Goal: Task Accomplishment & Management: Use online tool/utility

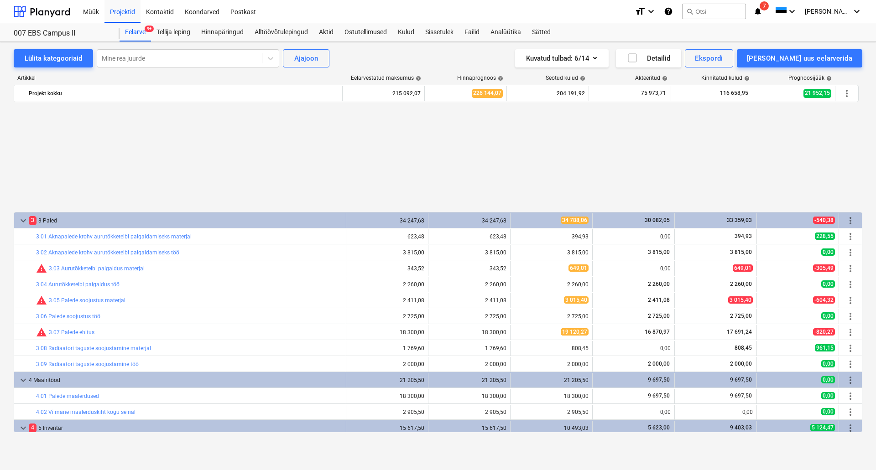
scroll to position [362, 0]
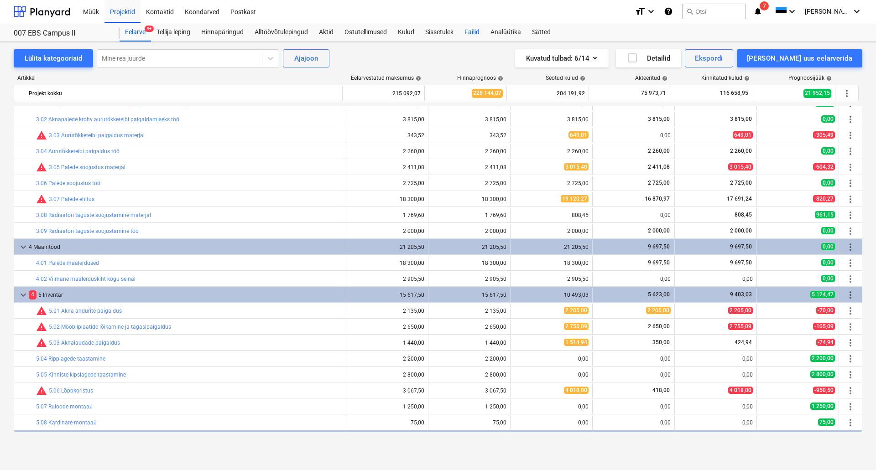
click at [480, 32] on div "Failid" at bounding box center [472, 32] width 26 height 18
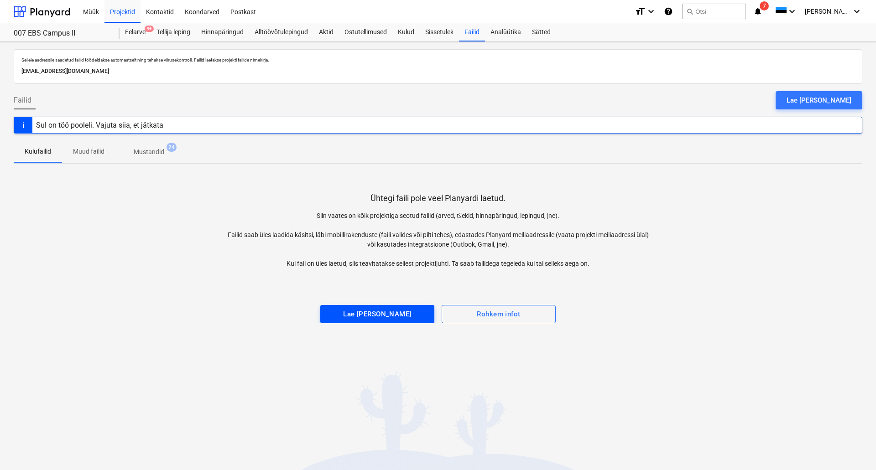
click at [375, 309] on div "Lae [PERSON_NAME]" at bounding box center [377, 314] width 68 height 12
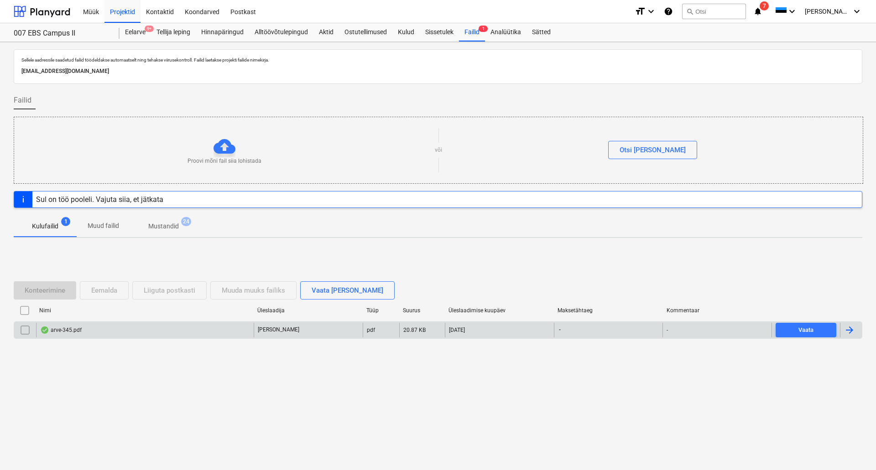
click at [72, 333] on div "arve-345.pdf" at bounding box center [61, 330] width 42 height 7
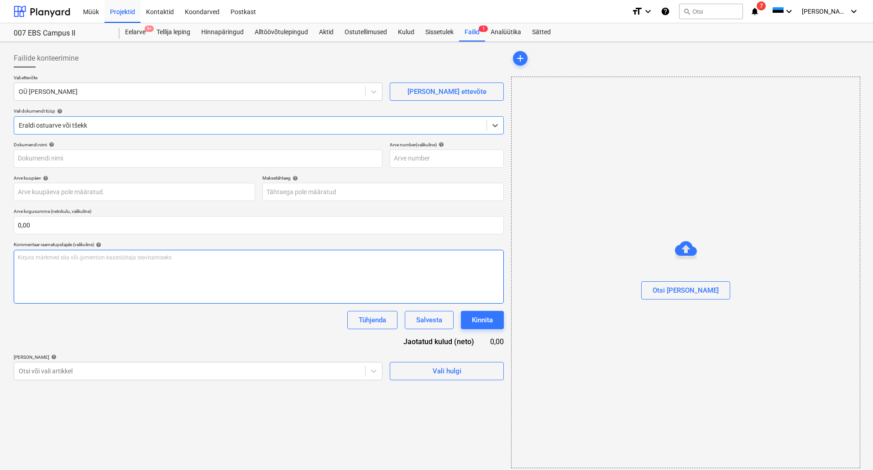
type input "345"
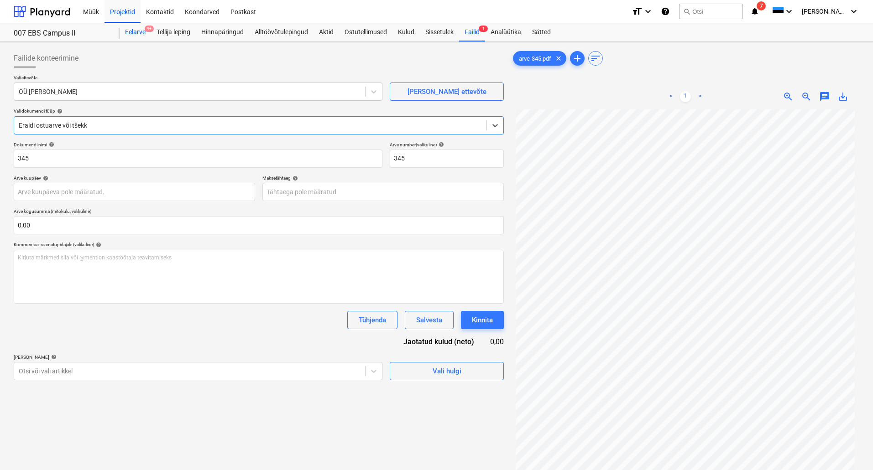
click at [135, 33] on div "Eelarve 9+" at bounding box center [135, 32] width 31 height 18
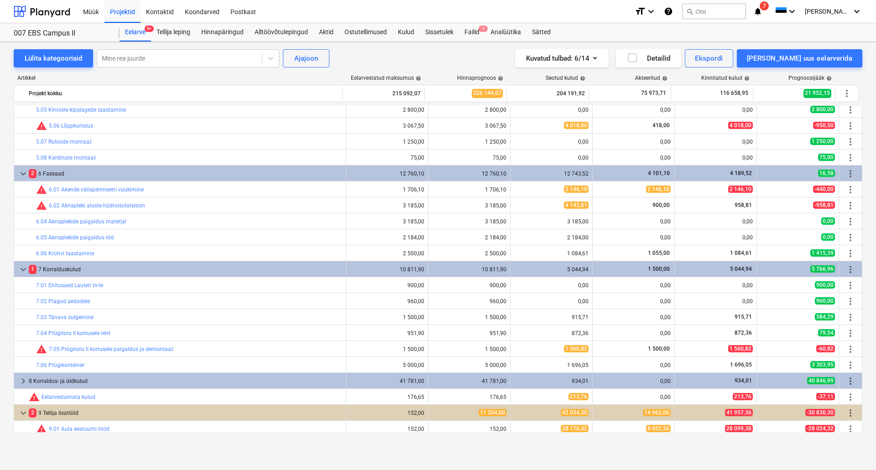
scroll to position [727, 0]
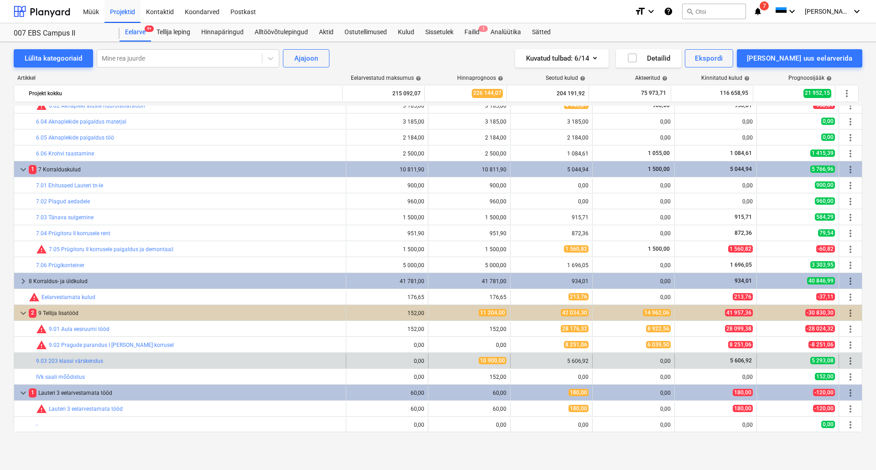
click at [846, 364] on span "more_vert" at bounding box center [850, 361] width 11 height 11
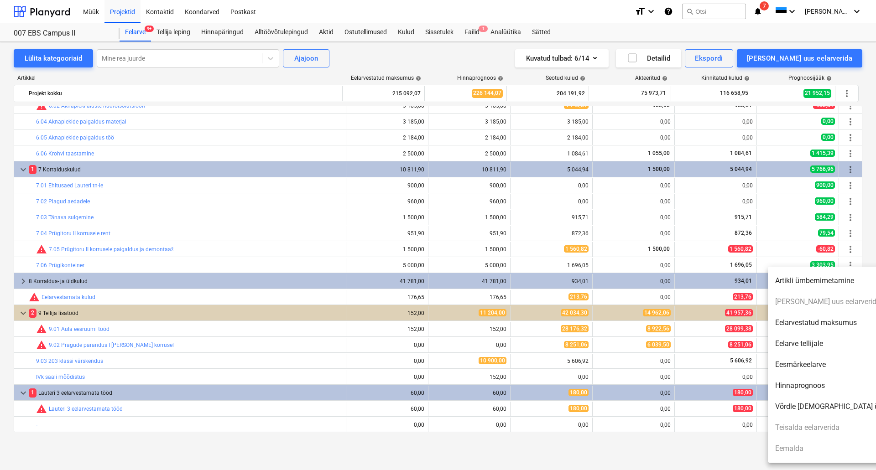
click at [285, 444] on div at bounding box center [438, 235] width 876 height 470
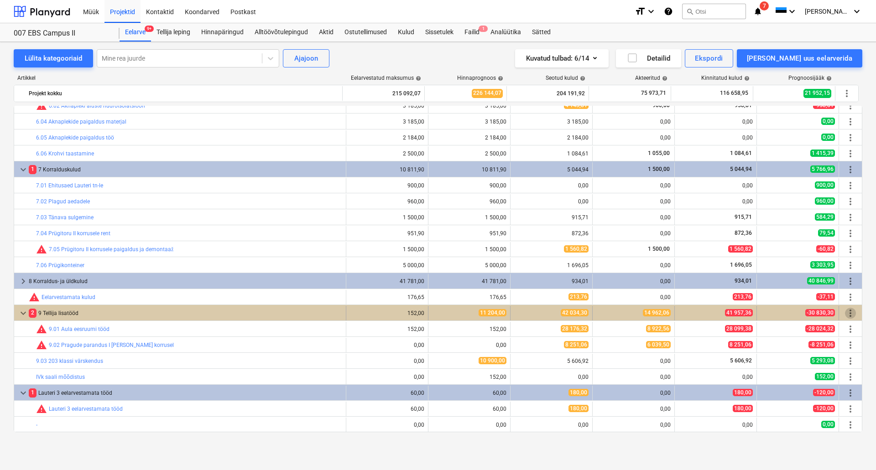
click at [847, 310] on span "more_vert" at bounding box center [850, 313] width 11 height 11
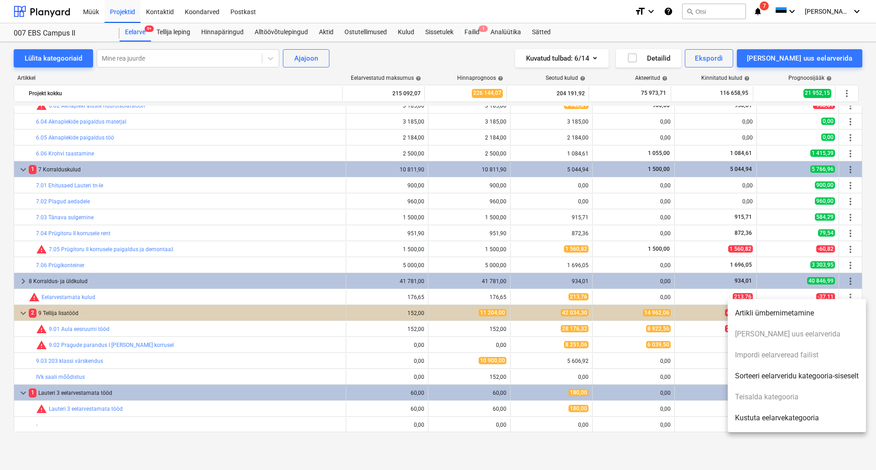
click at [675, 450] on div at bounding box center [438, 235] width 876 height 470
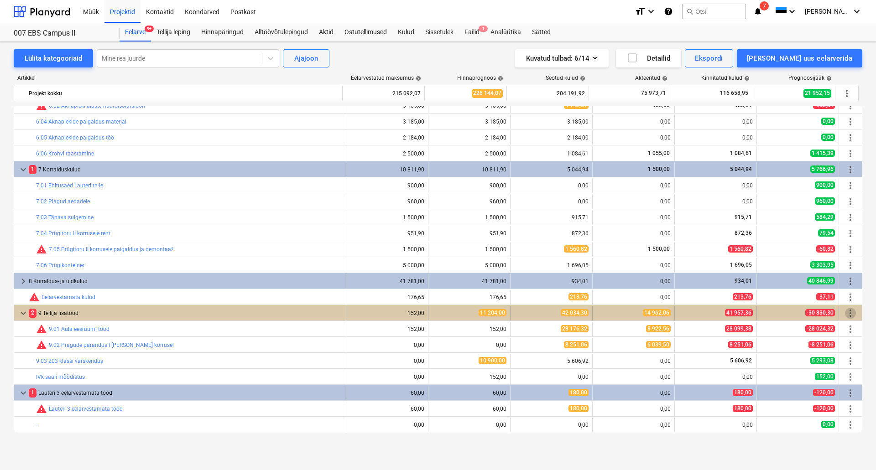
click at [847, 312] on span "more_vert" at bounding box center [850, 313] width 11 height 11
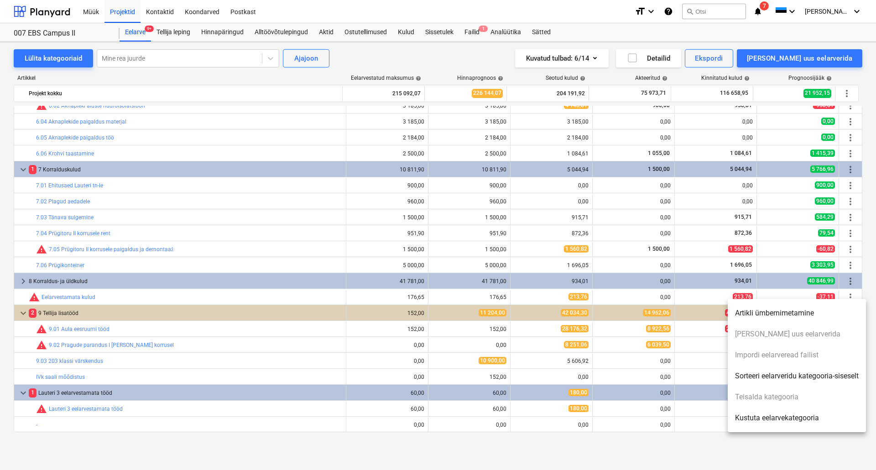
click at [771, 336] on ul "Artikli ümbernimetamine [PERSON_NAME] uus eelarverida Impordi eelarveread faili…" at bounding box center [797, 365] width 138 height 133
click at [848, 284] on div at bounding box center [438, 235] width 876 height 470
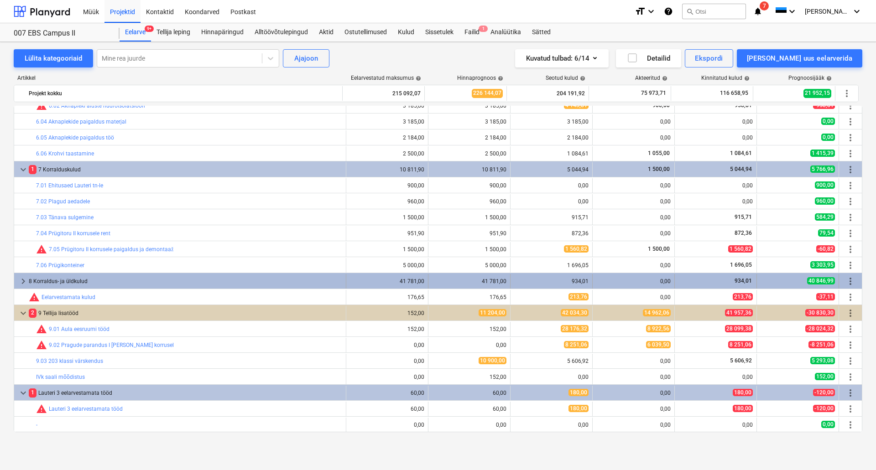
click at [847, 283] on span "more_vert" at bounding box center [850, 281] width 11 height 11
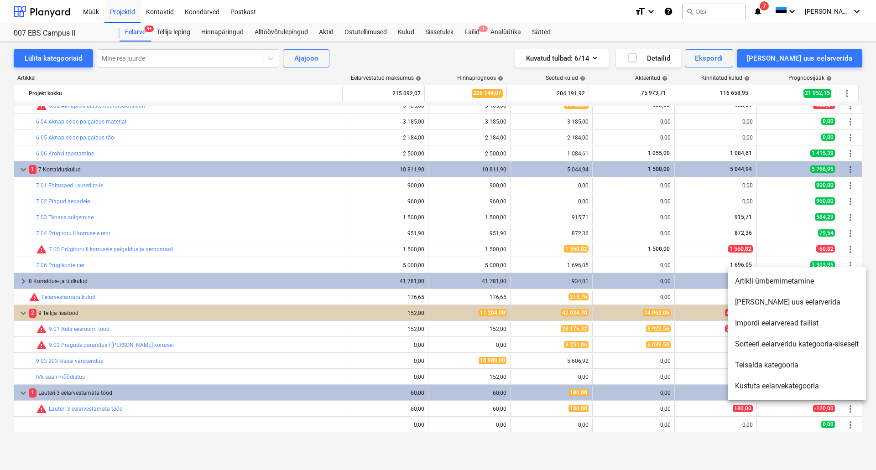
click at [639, 440] on div at bounding box center [438, 235] width 876 height 470
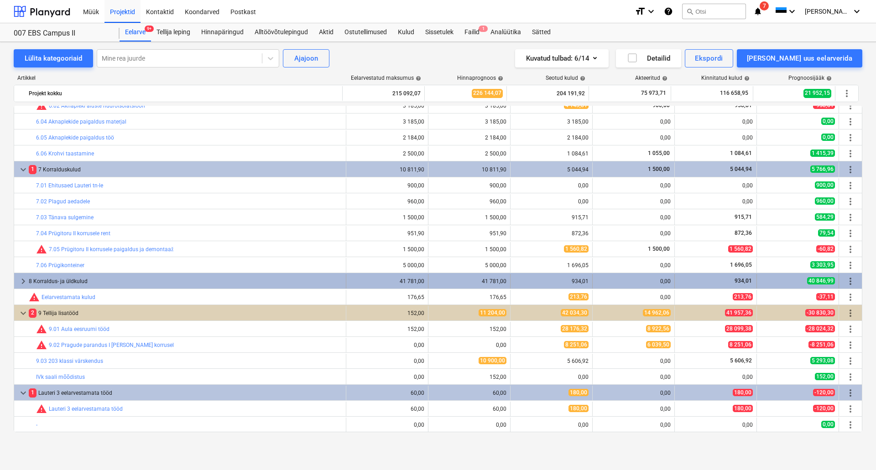
click at [21, 277] on span "keyboard_arrow_right" at bounding box center [23, 281] width 11 height 11
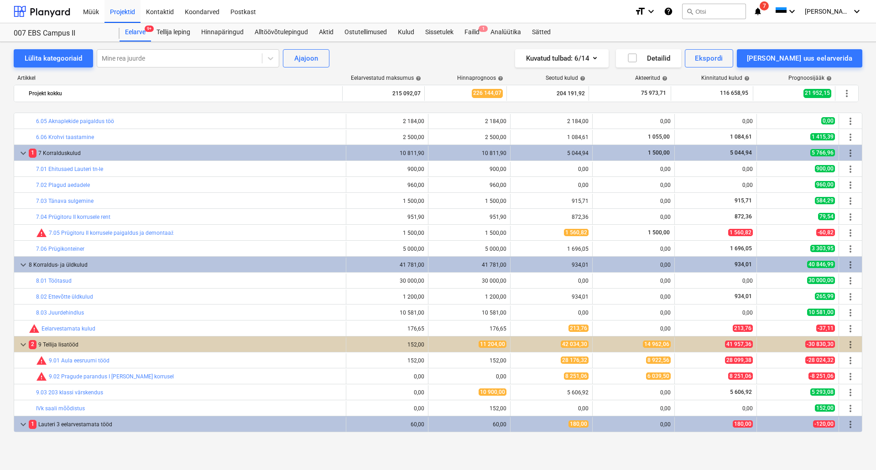
scroll to position [775, 0]
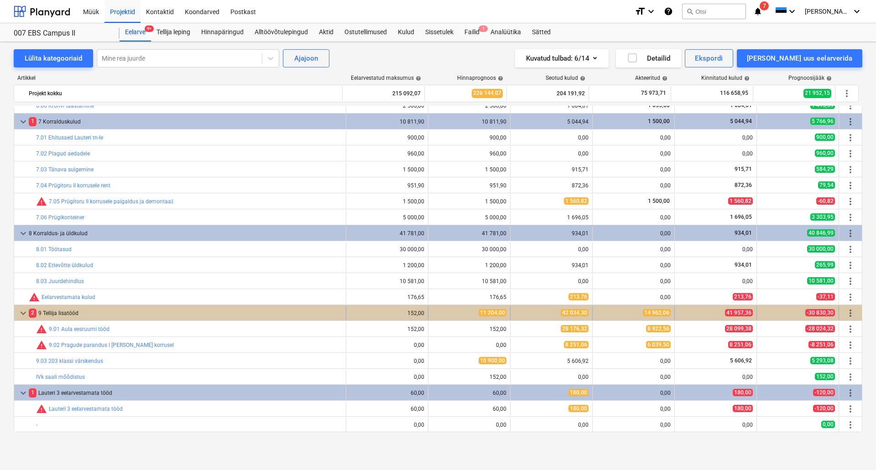
click at [848, 308] on span "more_vert" at bounding box center [850, 313] width 11 height 11
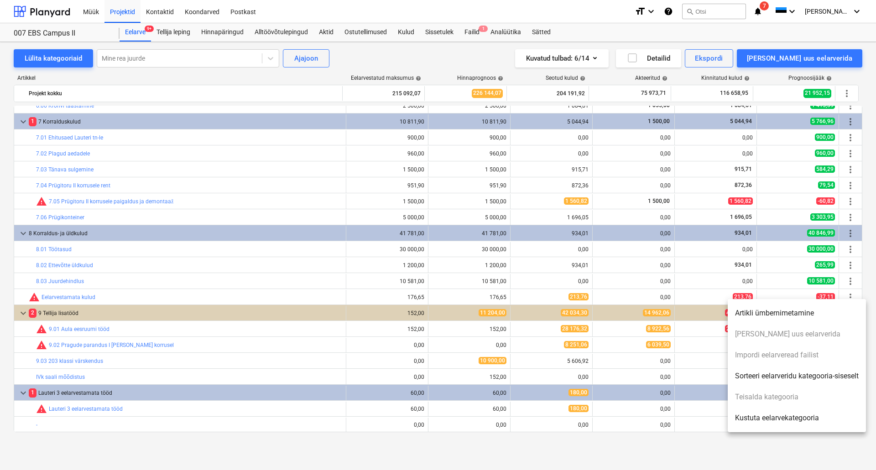
click at [802, 335] on ul "Artikli ümbernimetamine [PERSON_NAME] uus eelarverida Impordi eelarveread faili…" at bounding box center [797, 365] width 138 height 133
click at [669, 448] on div at bounding box center [438, 235] width 876 height 470
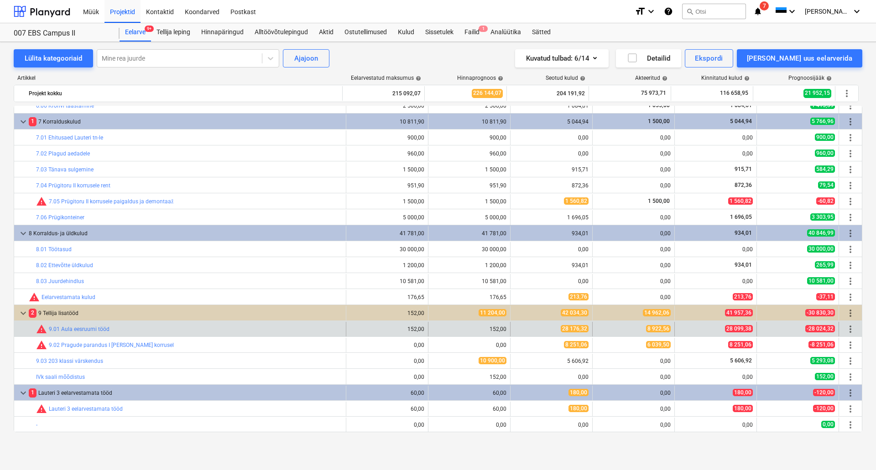
click at [848, 330] on span "more_vert" at bounding box center [850, 329] width 11 height 11
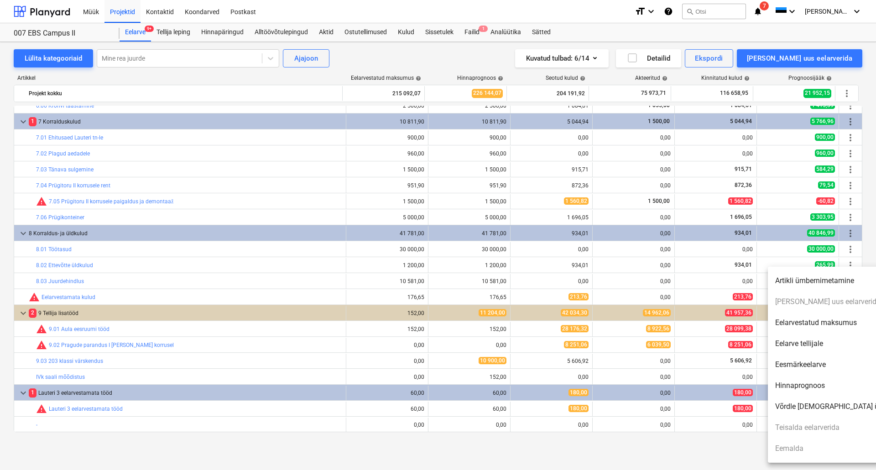
click at [680, 448] on div at bounding box center [438, 235] width 876 height 470
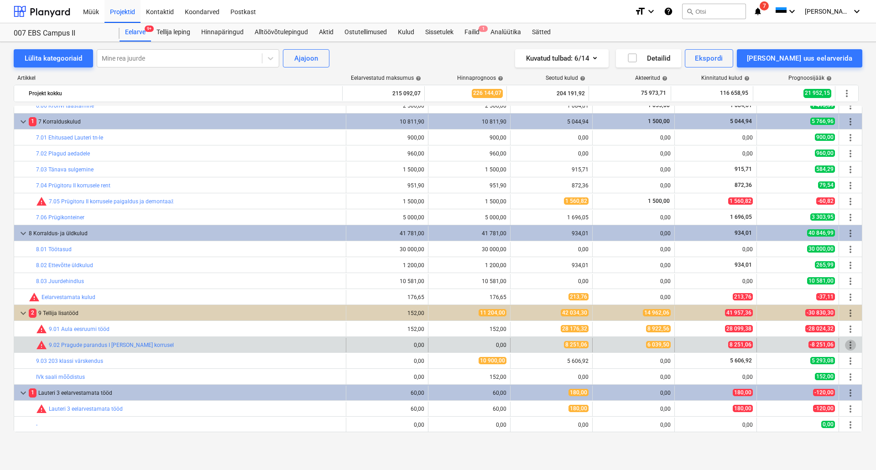
click at [845, 350] on span "more_vert" at bounding box center [850, 345] width 11 height 11
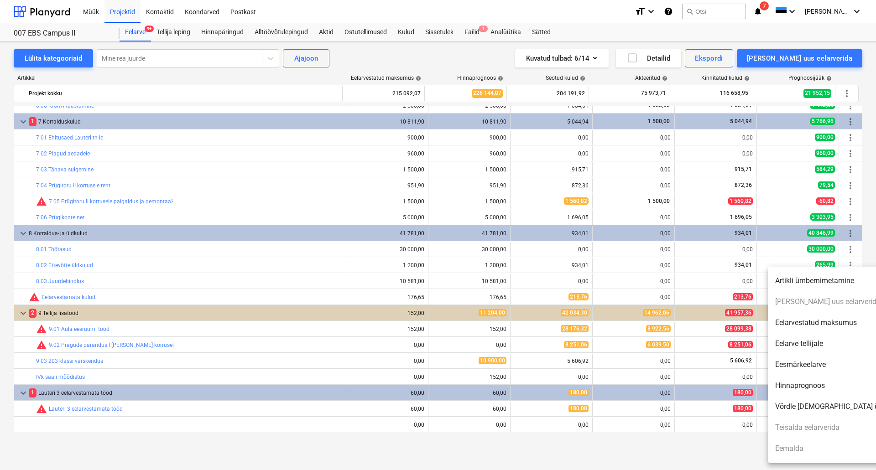
click at [697, 450] on div at bounding box center [438, 235] width 876 height 470
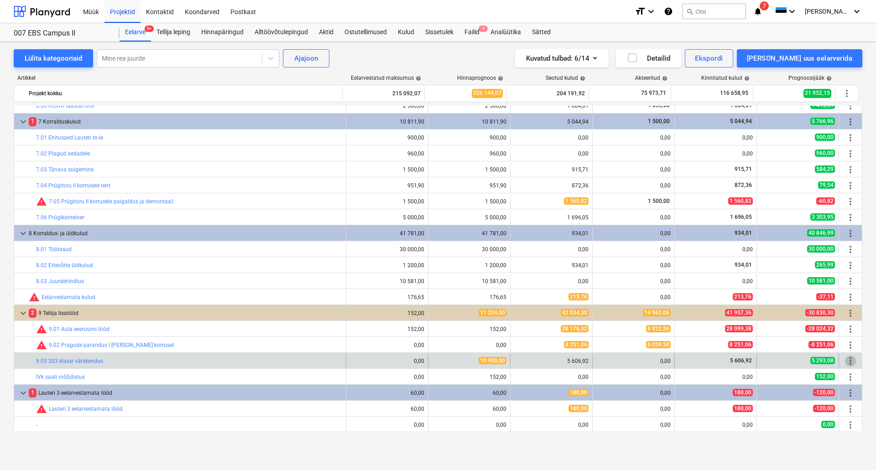
click at [847, 362] on span "more_vert" at bounding box center [850, 361] width 11 height 11
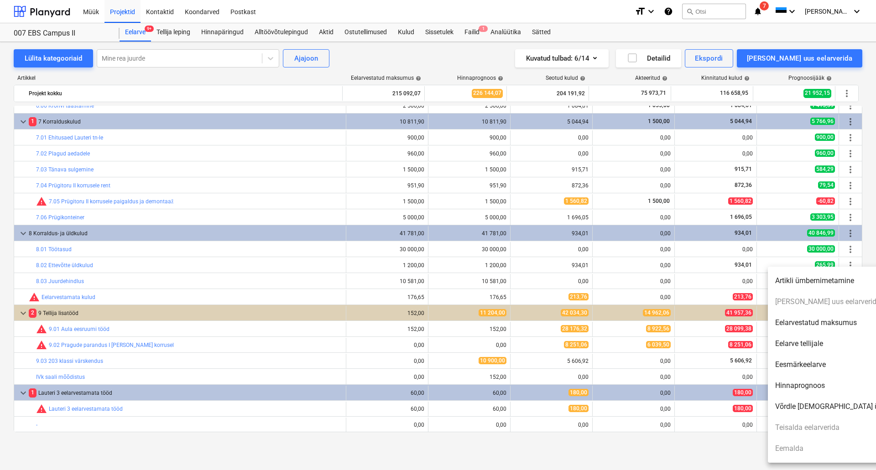
click at [678, 435] on div at bounding box center [438, 235] width 876 height 470
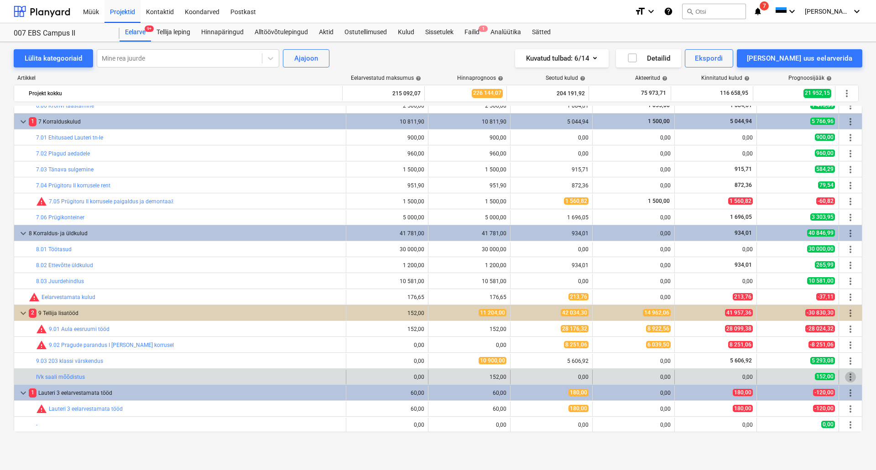
click at [845, 377] on span "more_vert" at bounding box center [850, 377] width 11 height 11
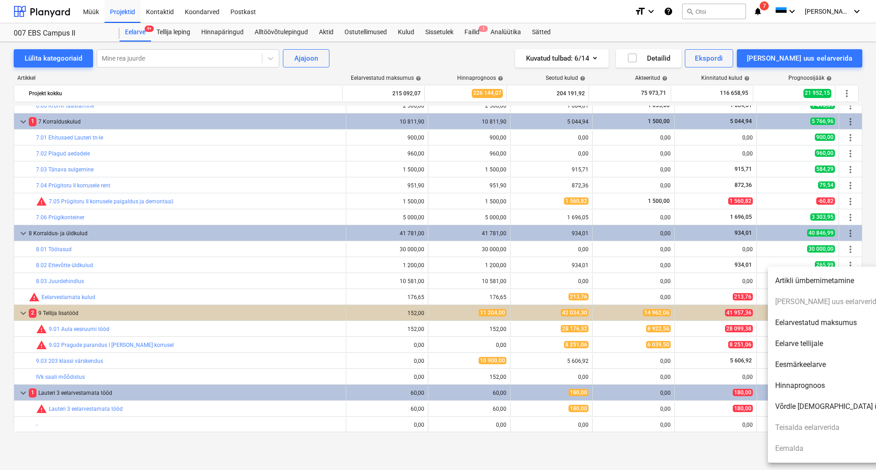
click at [602, 458] on div at bounding box center [438, 235] width 876 height 470
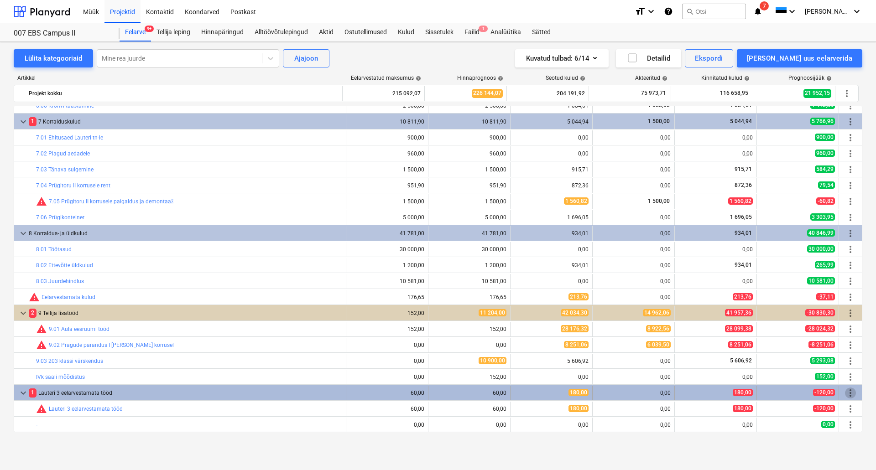
click at [847, 392] on span "more_vert" at bounding box center [850, 393] width 11 height 11
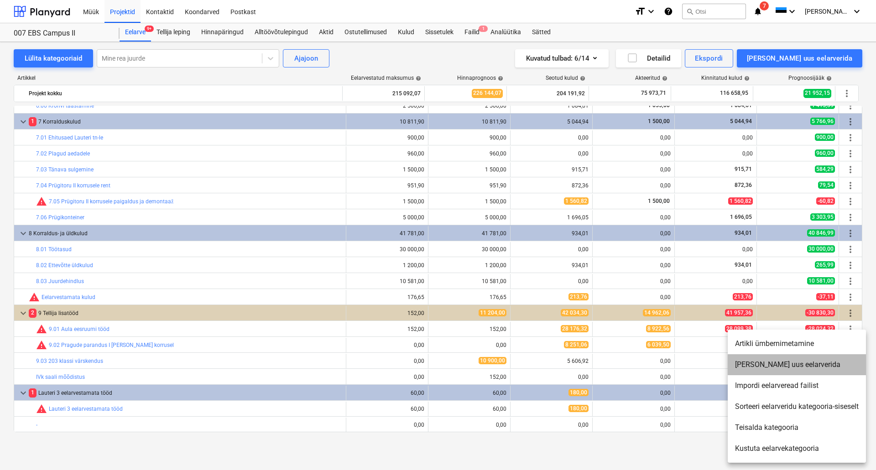
click at [819, 369] on li "[PERSON_NAME] uus eelarverida" at bounding box center [797, 365] width 138 height 21
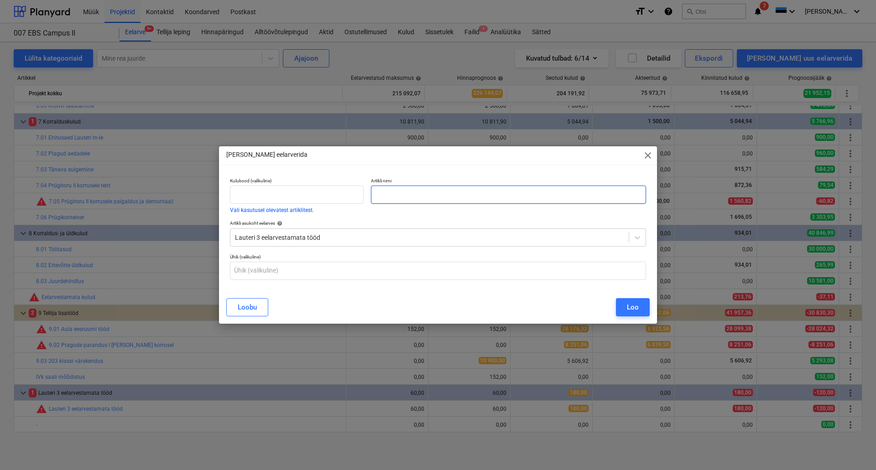
click at [395, 195] on input "text" at bounding box center [508, 195] width 275 height 18
click at [240, 300] on button "Loobu" at bounding box center [247, 307] width 42 height 18
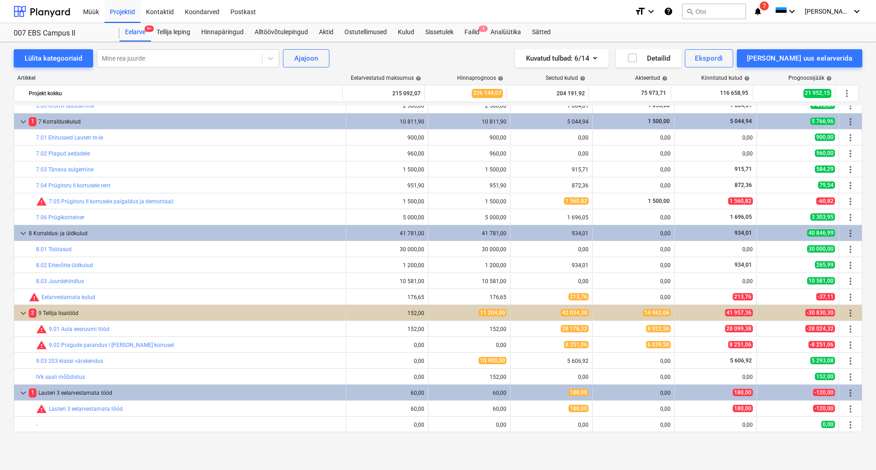
click at [133, 305] on div "keyboard_arrow_down 2 9 Tellija lisatööd 152,00 11 204,00 42 034,30 14 962,06 4…" at bounding box center [438, 313] width 848 height 16
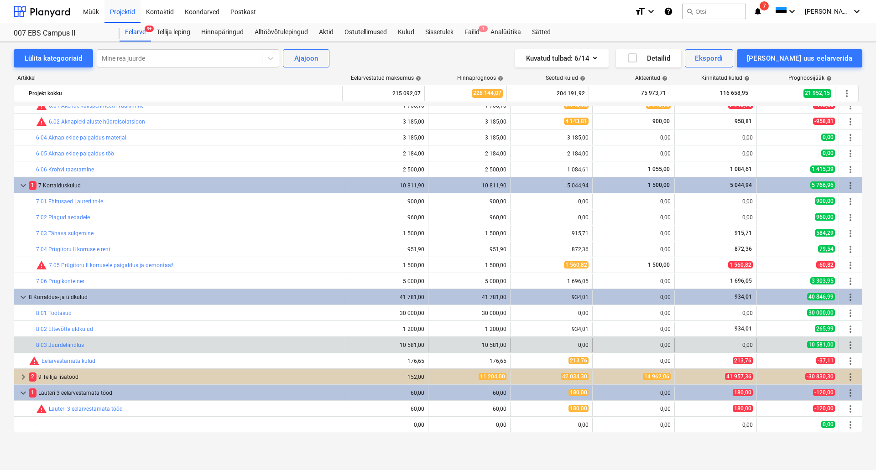
scroll to position [711, 0]
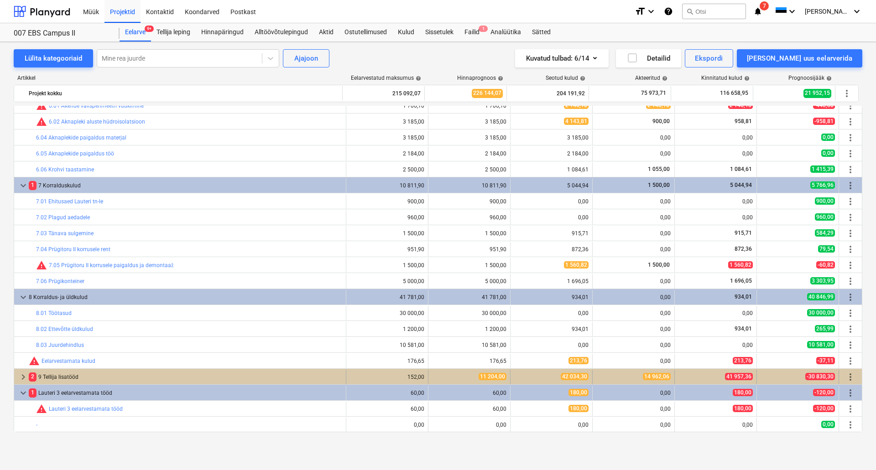
click at [80, 373] on div "2 9 Tellija lisatööd" at bounding box center [186, 377] width 314 height 15
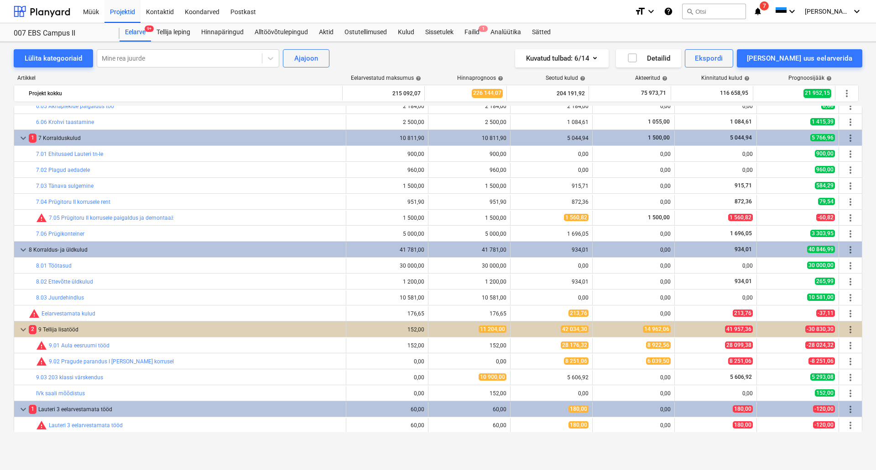
scroll to position [775, 0]
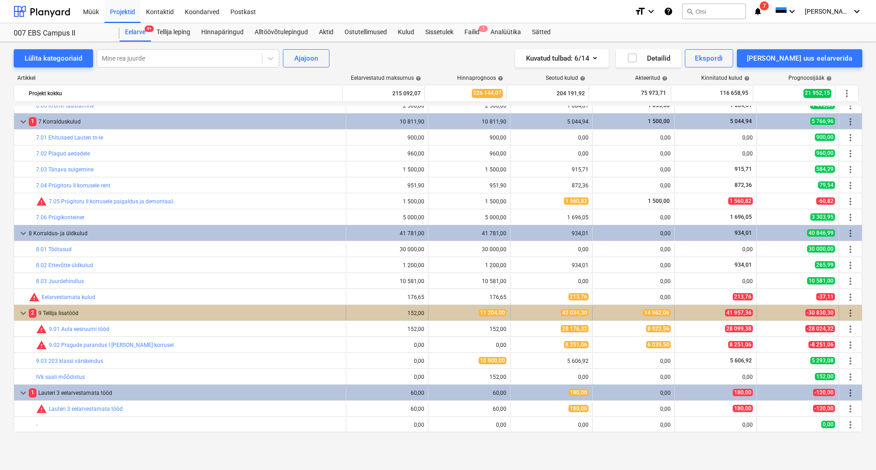
click at [850, 315] on span "more_vert" at bounding box center [850, 313] width 11 height 11
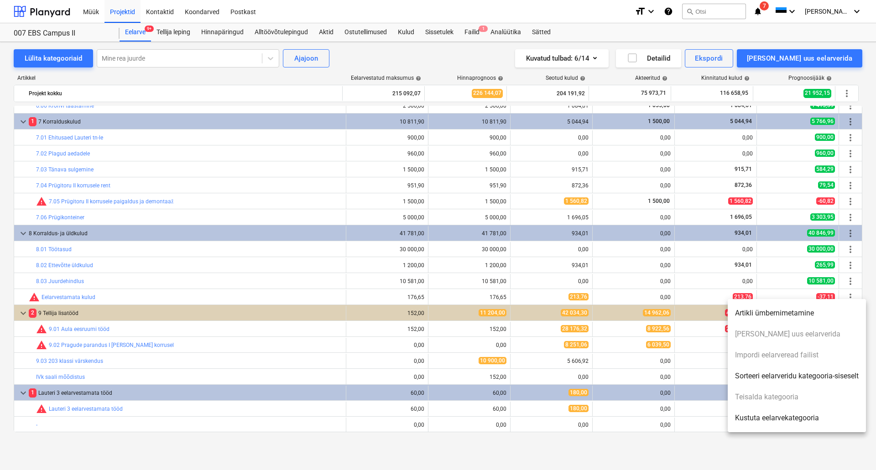
click at [644, 455] on div at bounding box center [438, 235] width 876 height 470
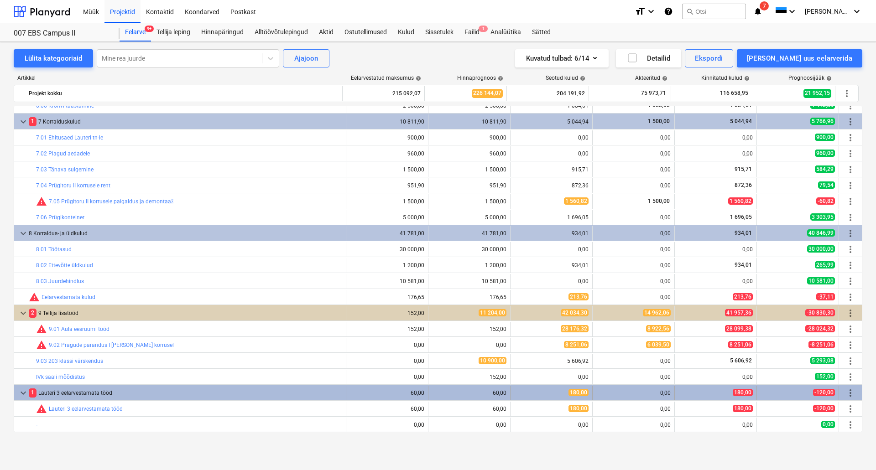
click at [847, 392] on span "more_vert" at bounding box center [850, 393] width 11 height 11
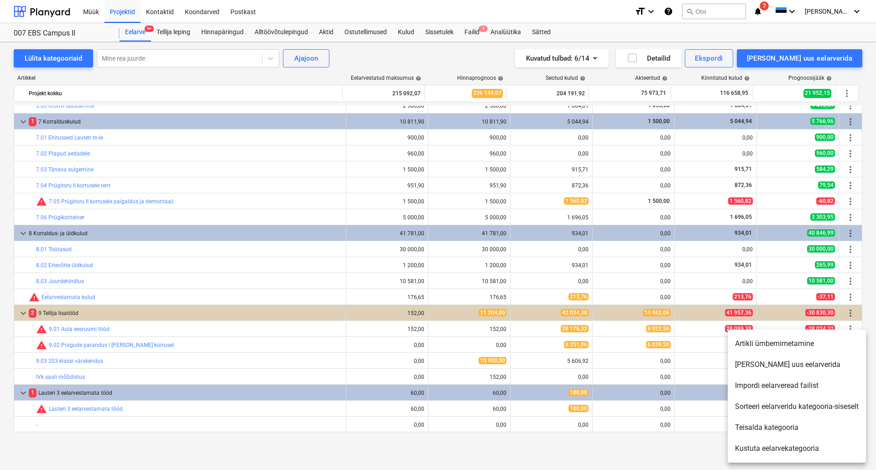
click at [621, 465] on div at bounding box center [438, 235] width 876 height 470
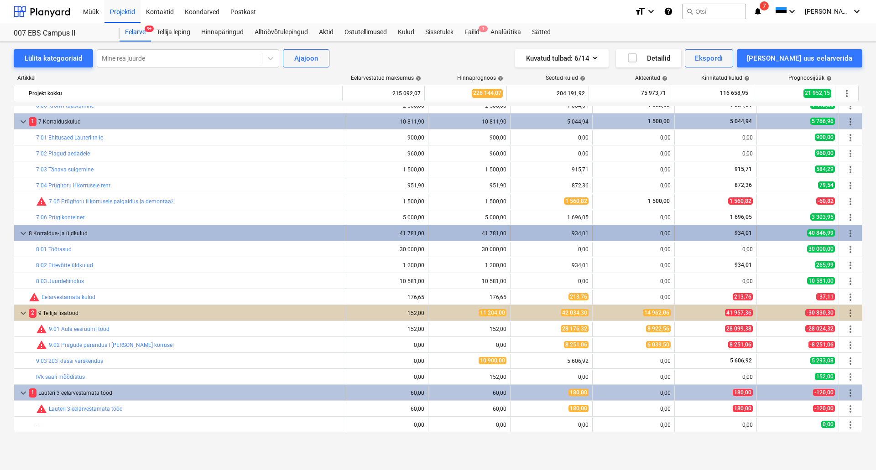
click at [849, 230] on span "more_vert" at bounding box center [850, 233] width 11 height 11
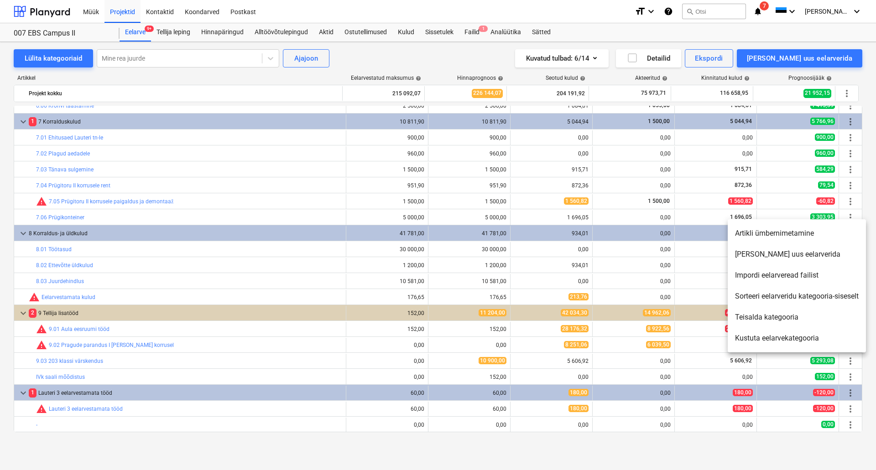
click at [472, 450] on div at bounding box center [438, 235] width 876 height 470
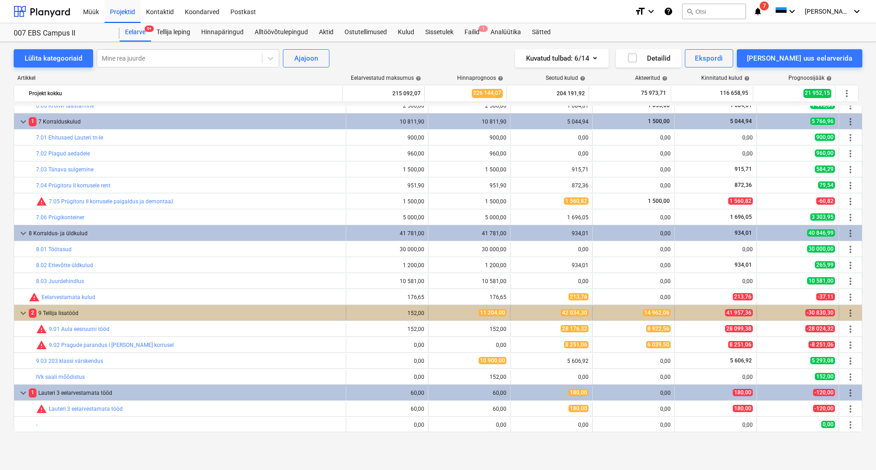
click at [854, 315] on div "more_vert" at bounding box center [851, 313] width 16 height 15
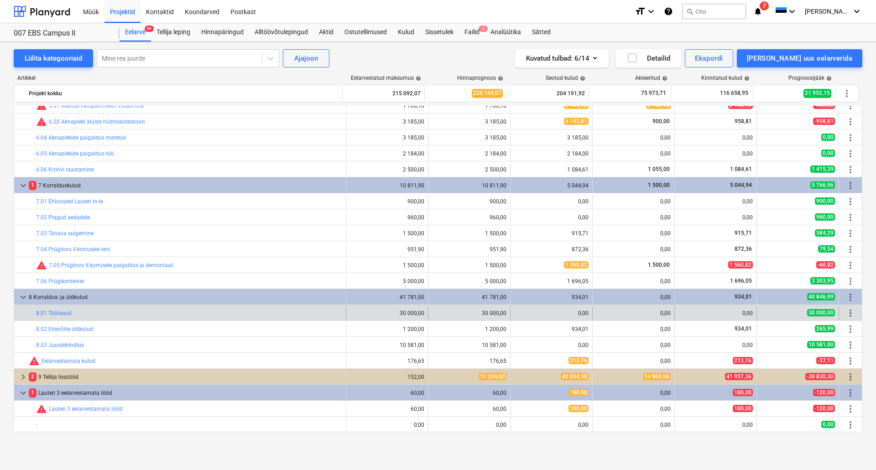
scroll to position [711, 0]
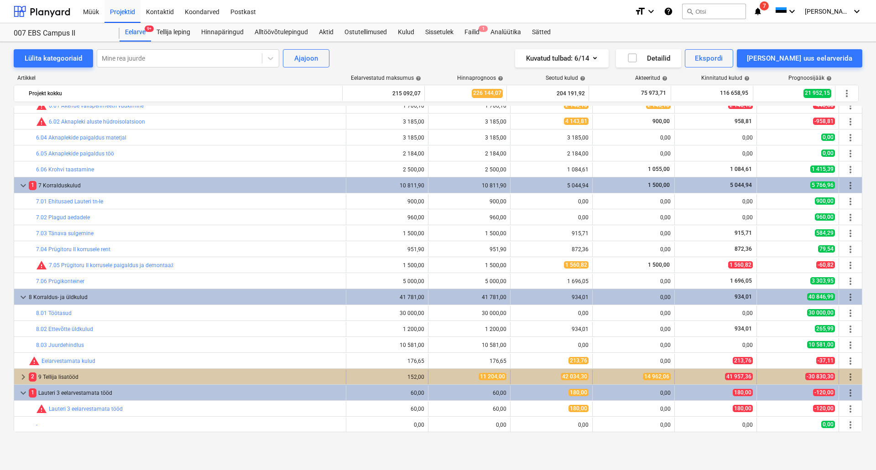
click at [20, 375] on span "keyboard_arrow_right" at bounding box center [23, 377] width 11 height 11
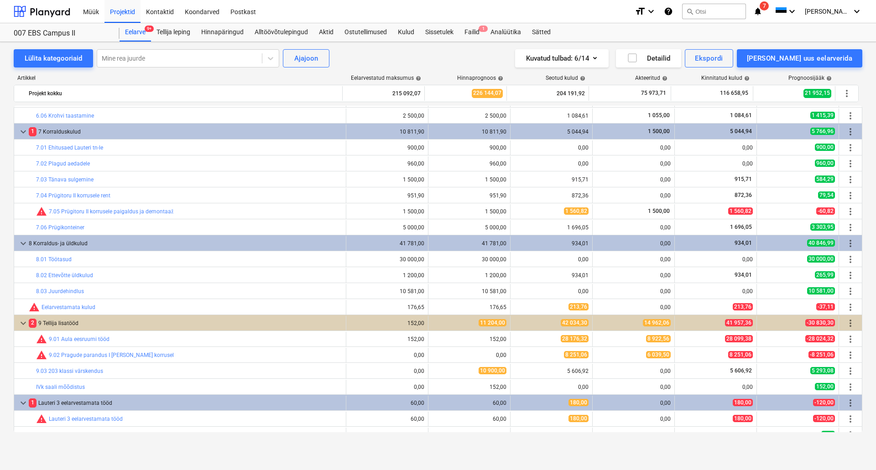
scroll to position [775, 0]
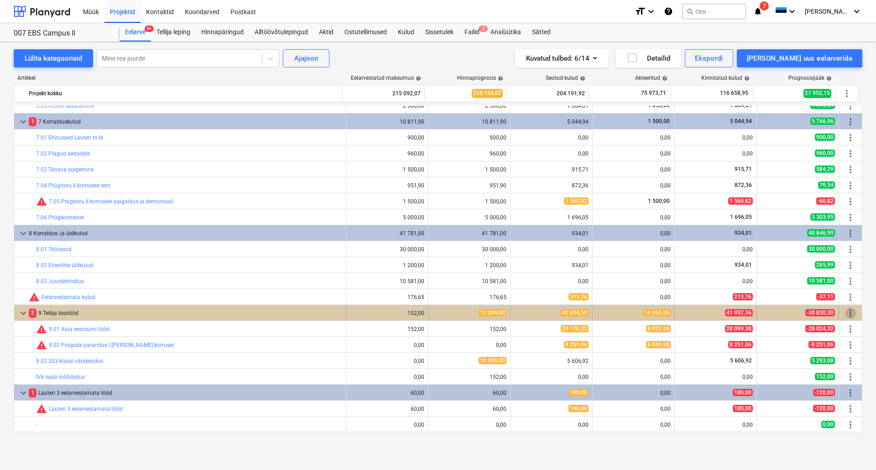
click at [850, 311] on span "more_vert" at bounding box center [850, 313] width 11 height 11
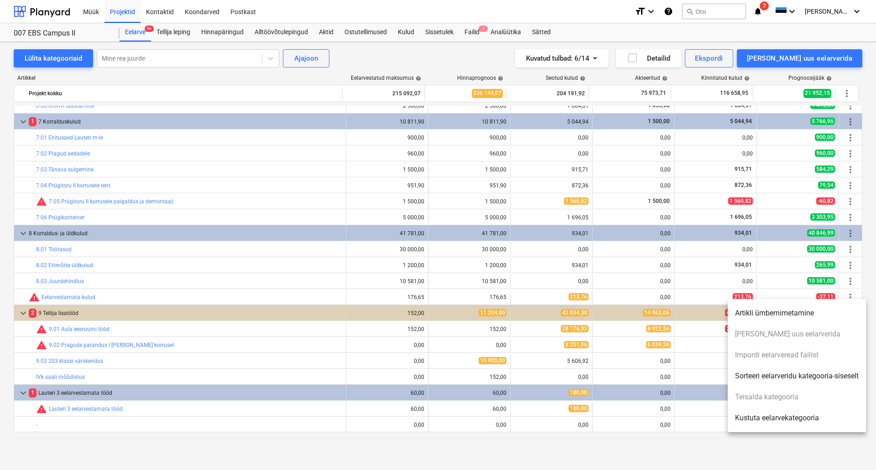
click at [557, 448] on div at bounding box center [438, 235] width 876 height 470
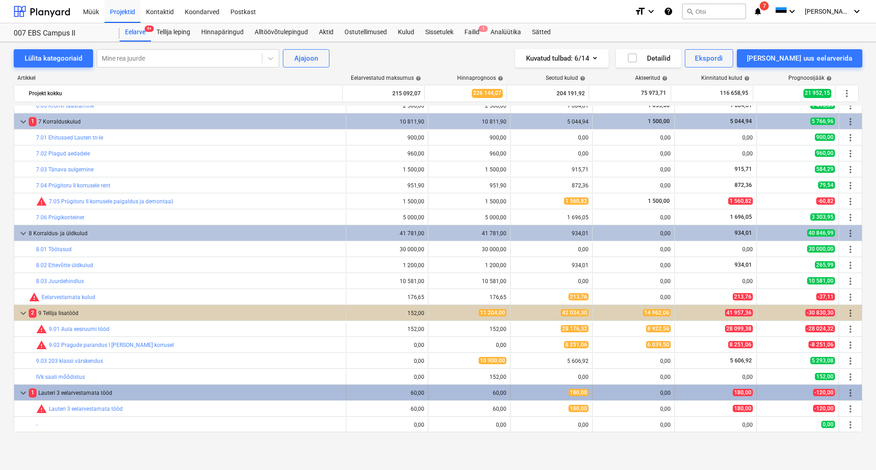
click at [847, 391] on span "more_vert" at bounding box center [850, 393] width 11 height 11
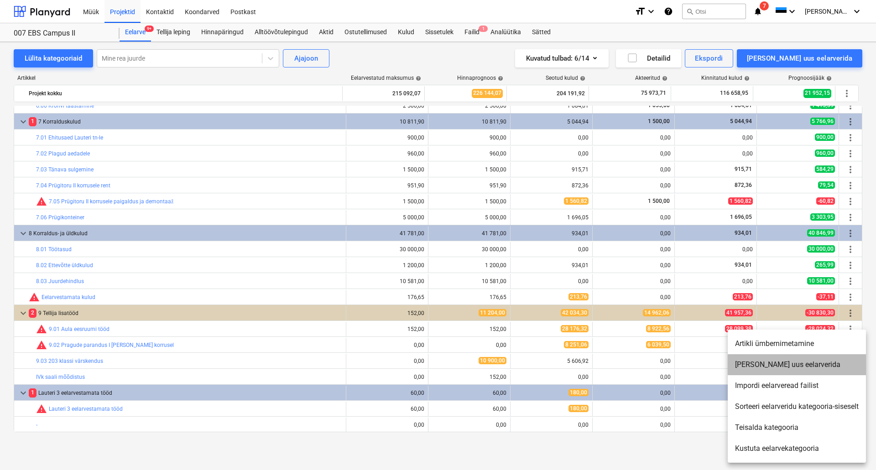
click at [800, 364] on li "[PERSON_NAME] uus eelarverida" at bounding box center [797, 365] width 138 height 21
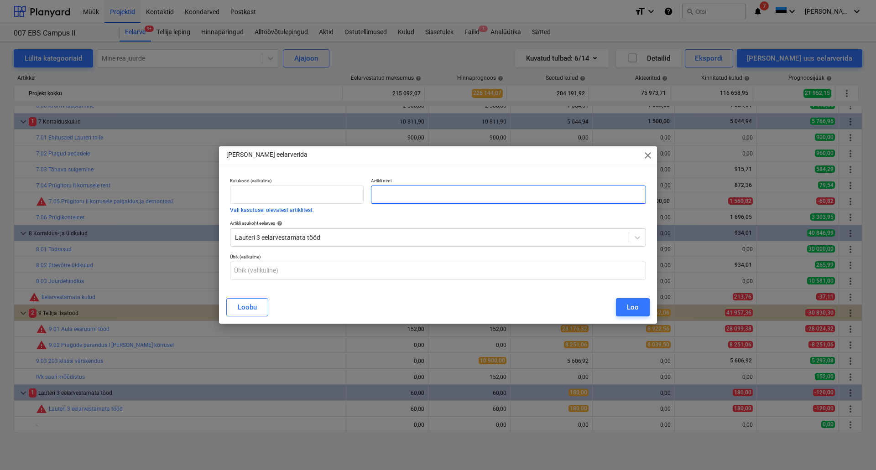
click at [386, 190] on input "text" at bounding box center [508, 195] width 275 height 18
click at [247, 307] on div "Loobu" at bounding box center [247, 308] width 19 height 12
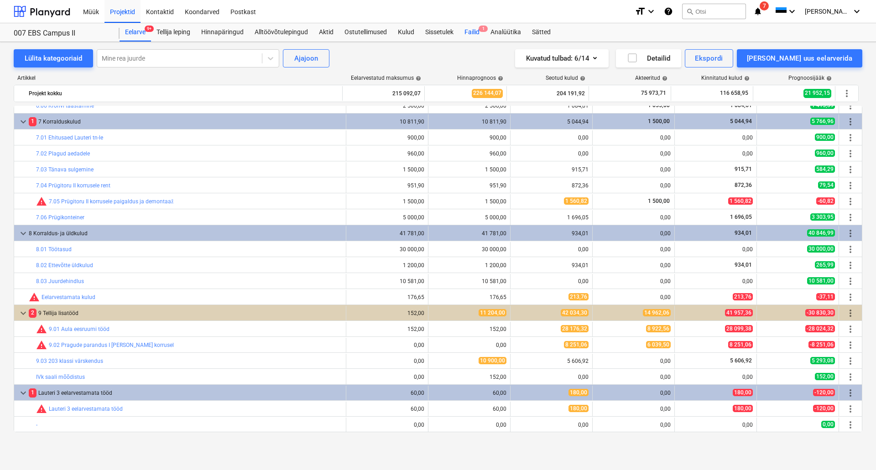
click at [479, 33] on div "Failid 1" at bounding box center [472, 32] width 26 height 18
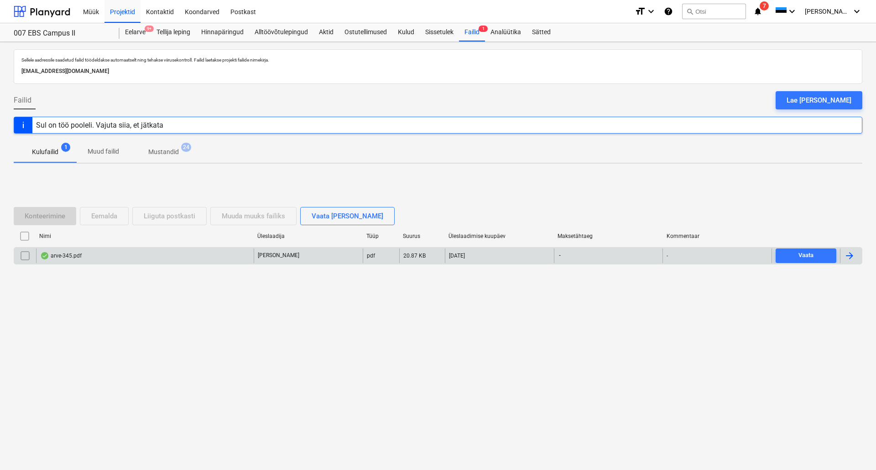
click at [52, 259] on div "arve-345.pdf" at bounding box center [61, 255] width 42 height 7
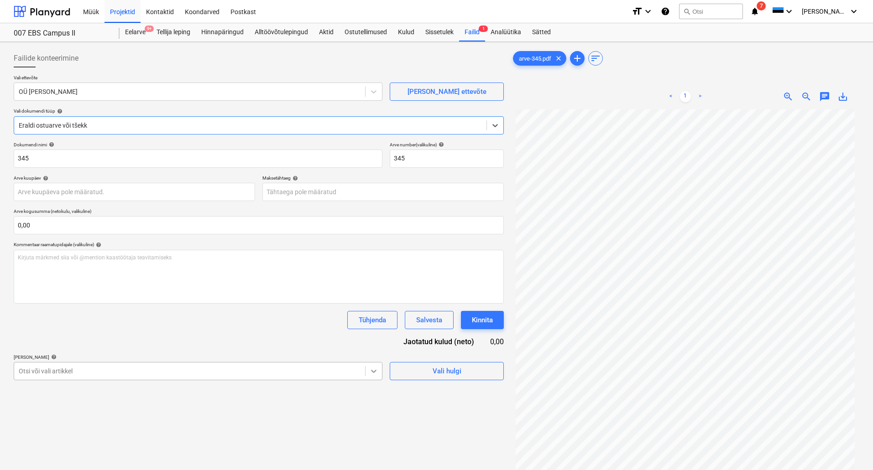
click at [375, 374] on body "Müük Projektid Kontaktid Koondarved Postkast format_size keyboard_arrow_down he…" at bounding box center [436, 235] width 873 height 470
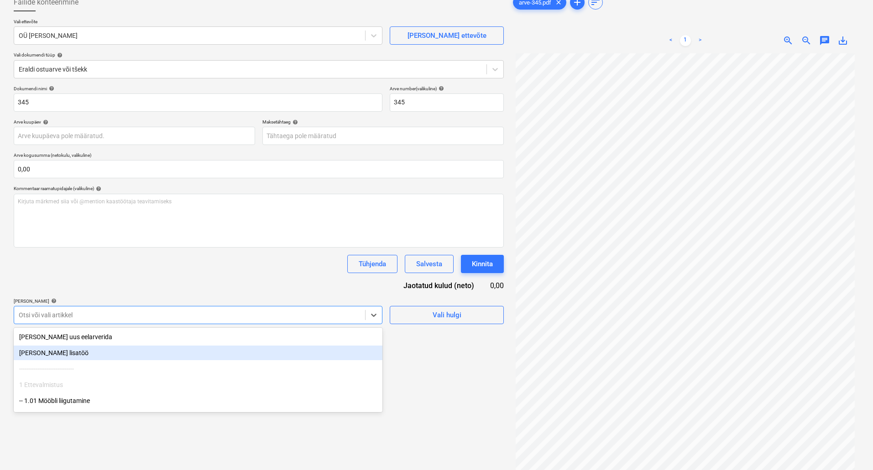
click at [87, 355] on div "[PERSON_NAME] lisatöö" at bounding box center [198, 353] width 369 height 15
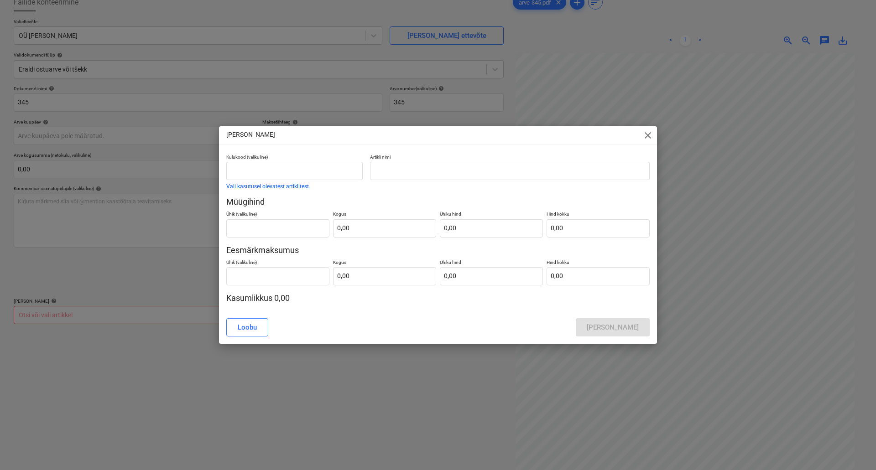
click at [251, 159] on p "Kulukood (valikuline)" at bounding box center [294, 158] width 136 height 8
click at [394, 171] on input "text" at bounding box center [510, 171] width 280 height 18
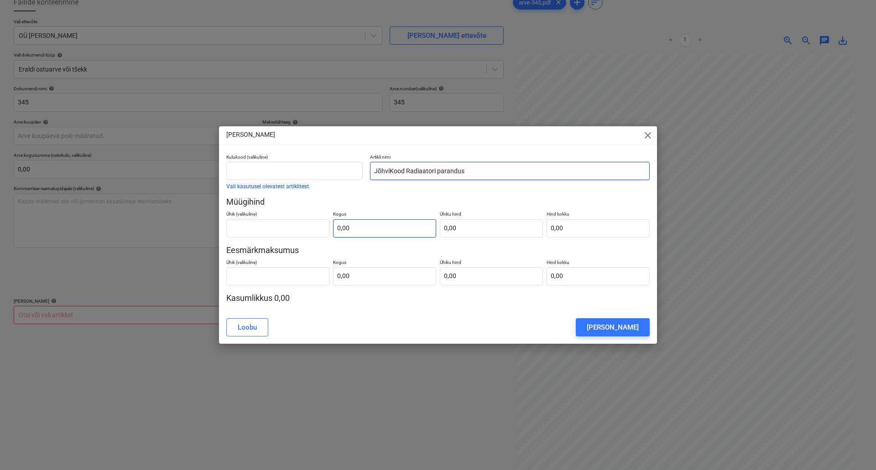
type input "JõhviKood Radiaatori parandus"
click at [356, 227] on input "text" at bounding box center [384, 229] width 103 height 18
type input "1,00"
click at [460, 228] on input "text" at bounding box center [491, 229] width 103 height 18
type input "0,00"
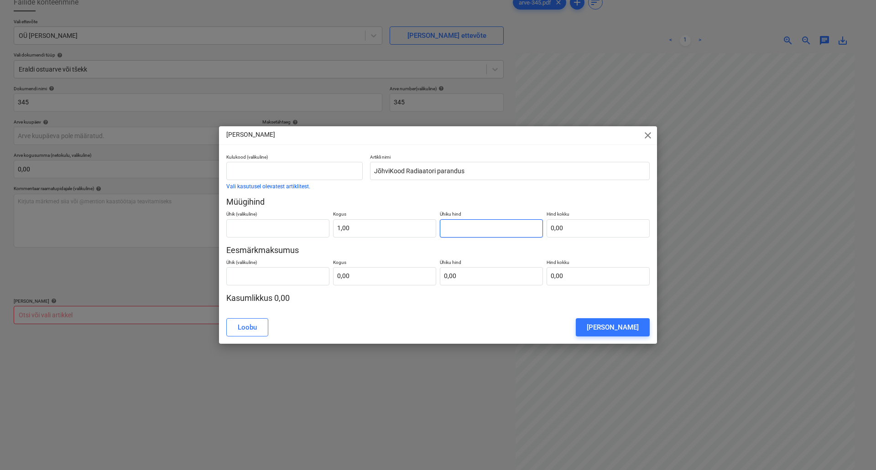
type input "5"
type input "5,00"
type input "56"
type input "56,00"
type input "562"
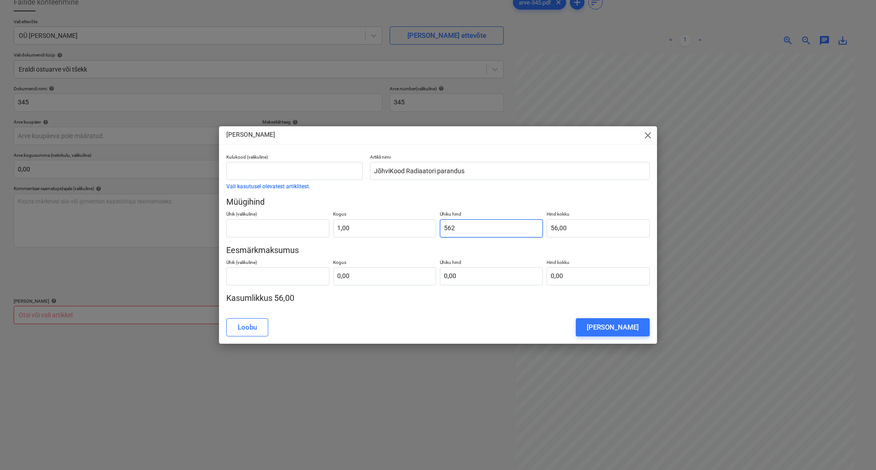
type input "562,00"
click at [535, 308] on div "Kulukood (valikuline) Vali kasutusel olevatest artiklitest. Artikli nimi JõhviK…" at bounding box center [438, 232] width 438 height 157
click at [613, 327] on div "[PERSON_NAME]" at bounding box center [613, 328] width 52 height 12
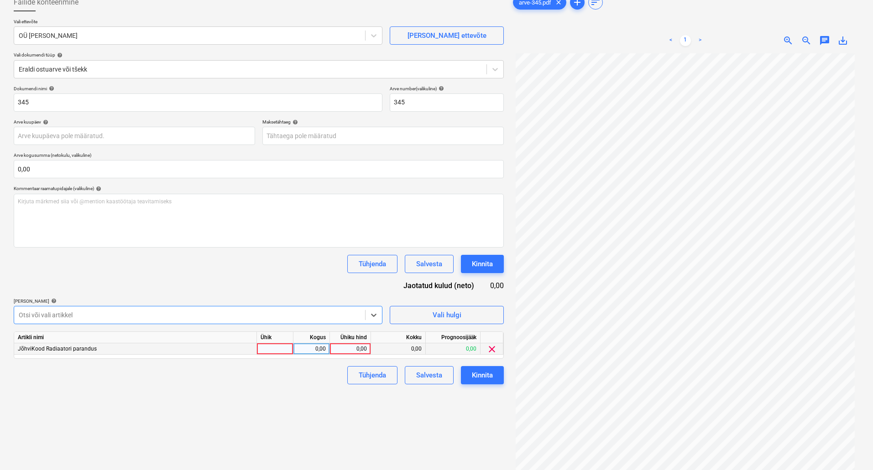
click at [351, 349] on div "0,00" at bounding box center [350, 349] width 33 height 11
type input "562"
click at [298, 384] on div "Tühjenda Salvesta Kinnita" at bounding box center [259, 375] width 490 height 18
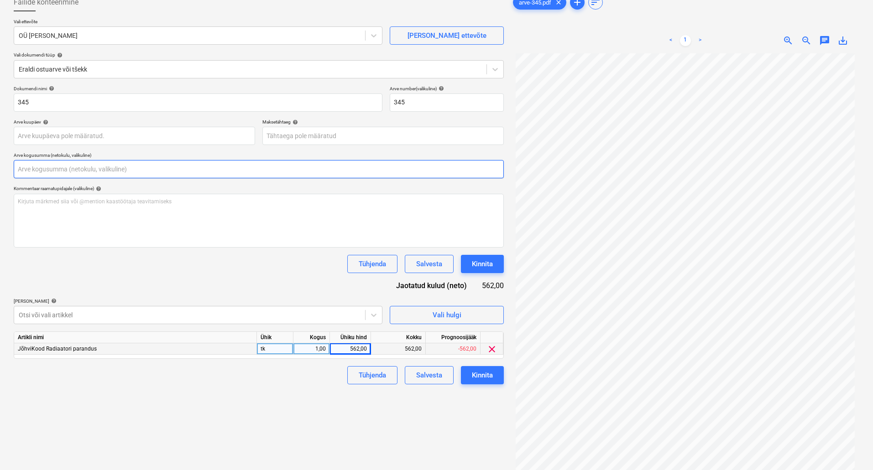
click at [88, 166] on input "text" at bounding box center [259, 169] width 490 height 18
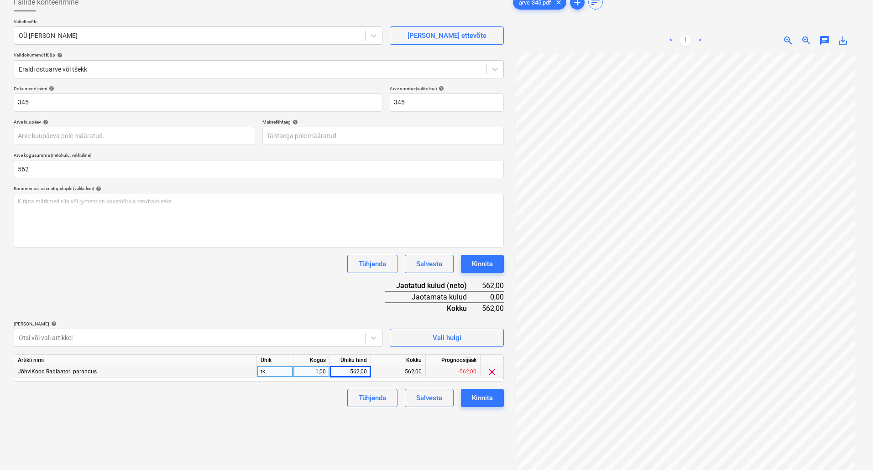
type input "562,00"
click at [195, 267] on div "Tühjenda Salvesta Kinnita" at bounding box center [259, 264] width 490 height 18
click at [143, 131] on body "Müük Projektid Kontaktid Koondarved Postkast format_size keyboard_arrow_down he…" at bounding box center [436, 179] width 873 height 470
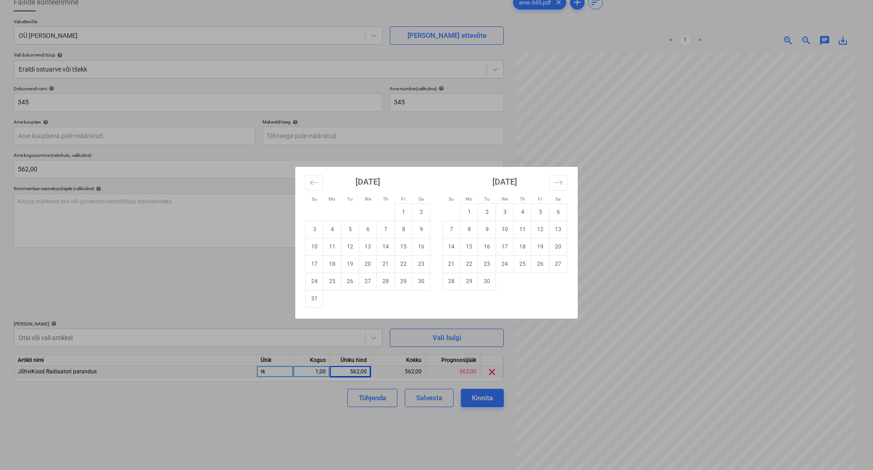
click at [335, 278] on td "25" at bounding box center [333, 281] width 18 height 17
type input "[DATE]"
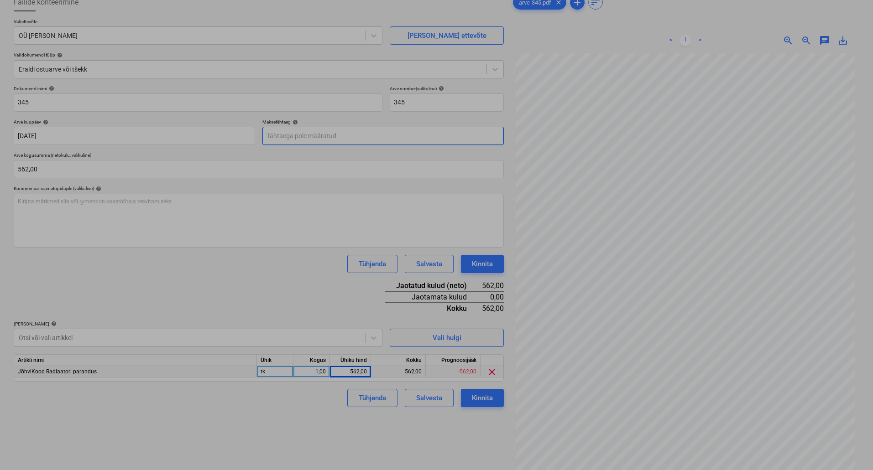
click at [328, 138] on body "Müük Projektid Kontaktid Koondarved Postkast format_size keyboard_arrow_down he…" at bounding box center [436, 179] width 873 height 470
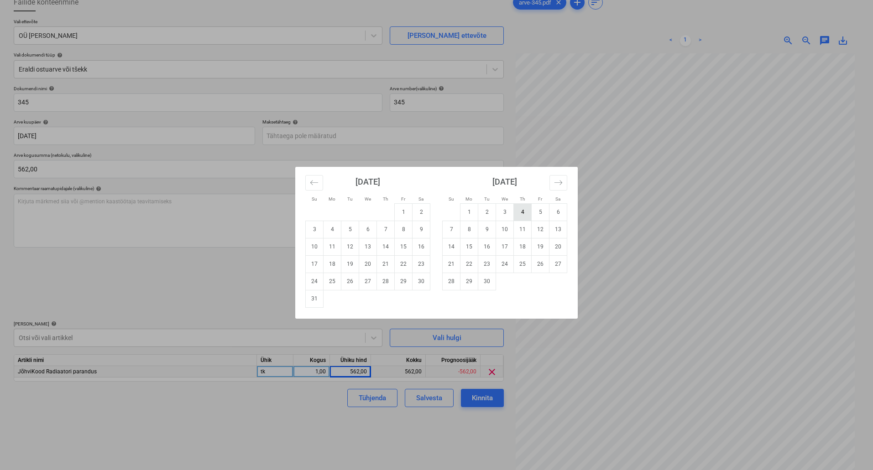
click at [525, 215] on td "4" at bounding box center [523, 212] width 18 height 17
type input "[DATE]"
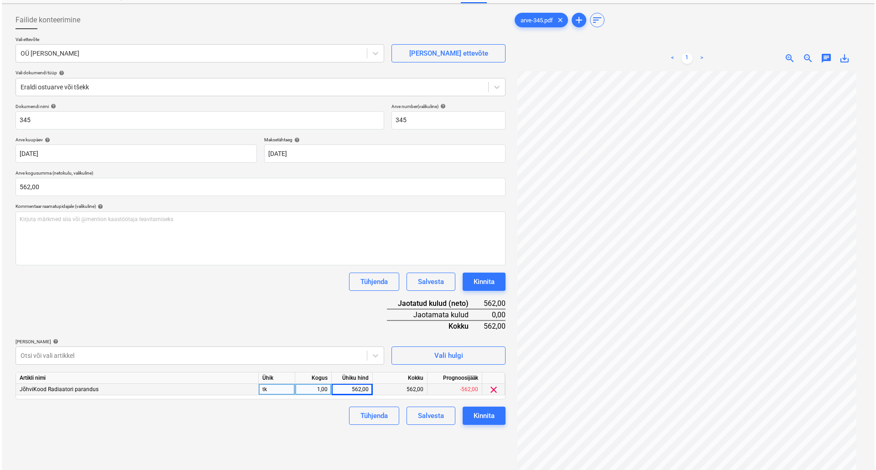
scroll to position [91, 0]
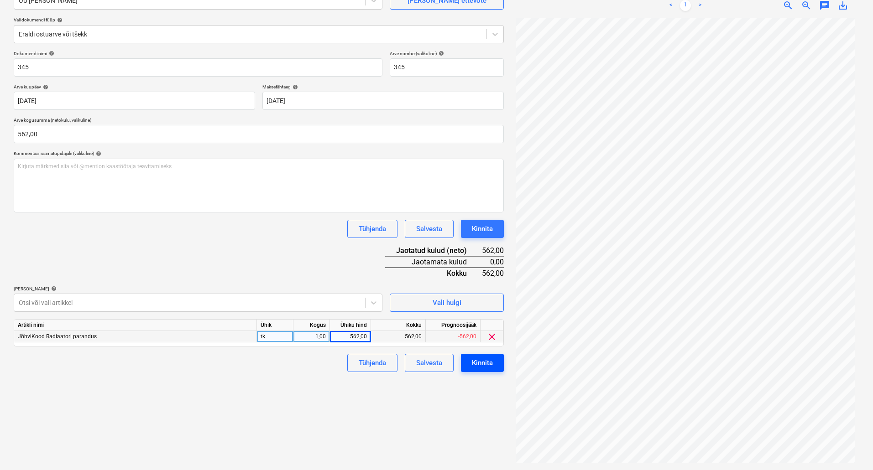
click at [493, 364] on div "Kinnita" at bounding box center [482, 363] width 21 height 12
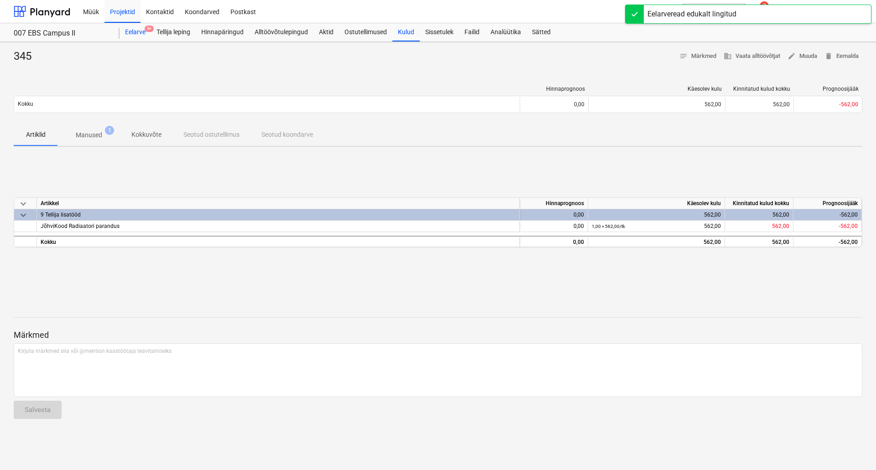
click at [131, 34] on div "Eelarve 9+" at bounding box center [135, 32] width 31 height 18
